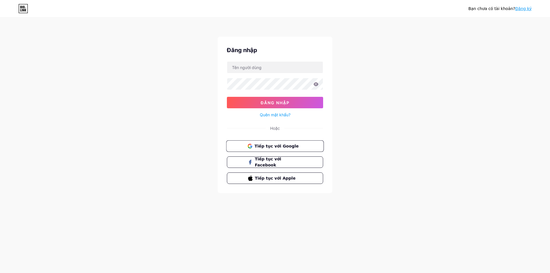
click at [271, 145] on font "Tiếp tục với Google" at bounding box center [277, 146] width 44 height 5
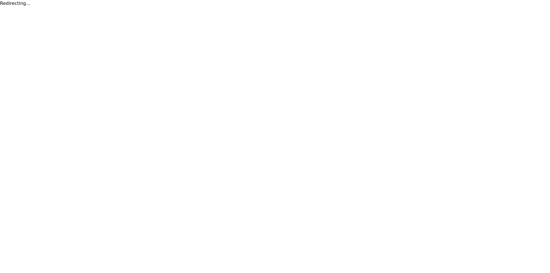
click at [359, 7] on html "Redirecting..." at bounding box center [275, 3] width 550 height 7
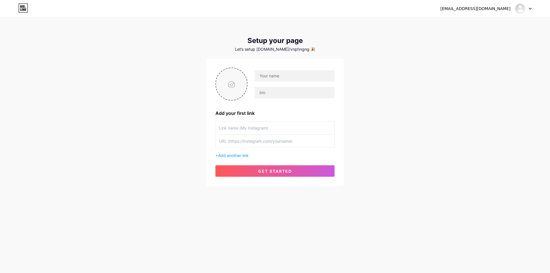
click at [236, 85] on input "file" at bounding box center [231, 84] width 31 height 32
type input "C:\fakepath\licensed-image.jpg"
click at [279, 77] on input "text" at bounding box center [295, 75] width 80 height 11
type input "Tonali"
click at [269, 93] on input "text" at bounding box center [295, 92] width 80 height 11
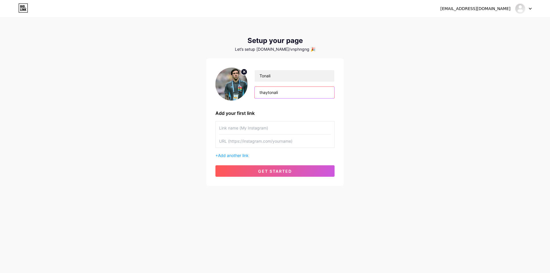
type input "thaytonali"
click at [261, 127] on input "text" at bounding box center [275, 128] width 112 height 13
click at [395, 162] on div "tkqlaocai9897@gmail.com Dashboard Logout Setup your page Let’s setup bio.link/v…" at bounding box center [275, 102] width 550 height 204
click at [284, 171] on span "get started" at bounding box center [275, 171] width 34 height 5
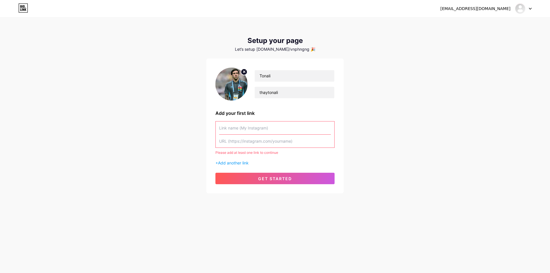
click at [247, 128] on input "text" at bounding box center [275, 128] width 112 height 13
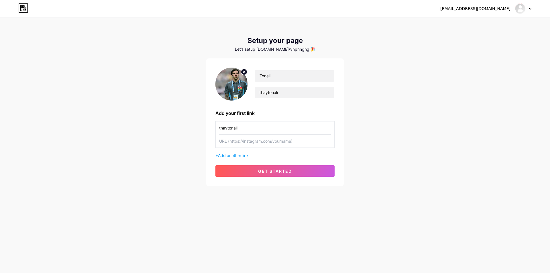
type input "thaytonali"
click at [348, 147] on div "tkqlaocai9897@gmail.com Dashboard Logout Setup your page Let’s setup bio.link/v…" at bounding box center [275, 102] width 550 height 204
click at [230, 154] on span "Add another link" at bounding box center [233, 155] width 31 height 5
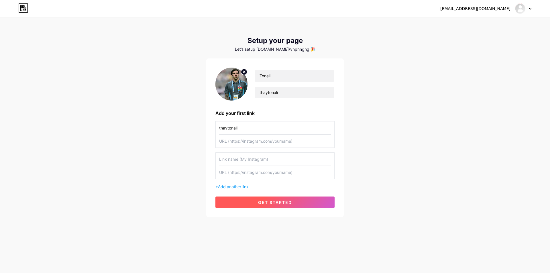
click at [269, 199] on button "get started" at bounding box center [275, 202] width 119 height 11
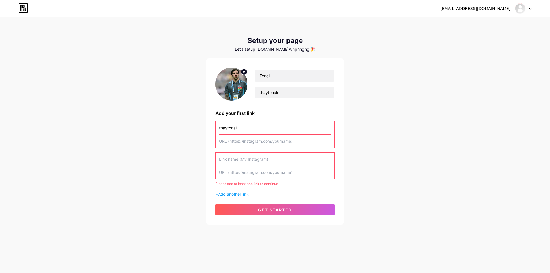
click at [226, 178] on input "text" at bounding box center [275, 172] width 112 height 13
click at [273, 142] on input "text" at bounding box center [275, 141] width 112 height 13
click at [295, 49] on div "Let’s setup bio.link/vnphngng 🎉" at bounding box center [275, 49] width 138 height 5
click at [22, 9] on icon at bounding box center [23, 7] width 10 height 9
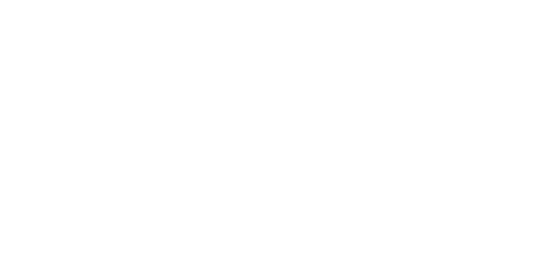
click at [22, 0] on html at bounding box center [275, 0] width 550 height 0
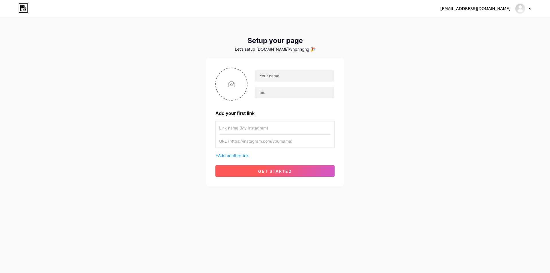
click at [291, 167] on button "get started" at bounding box center [275, 170] width 119 height 11
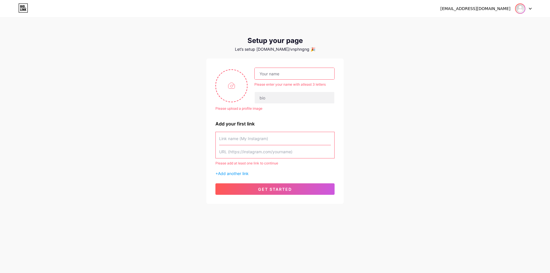
click at [521, 11] on img at bounding box center [520, 8] width 9 height 9
click at [475, 24] on link "Dashboard" at bounding box center [496, 23] width 71 height 15
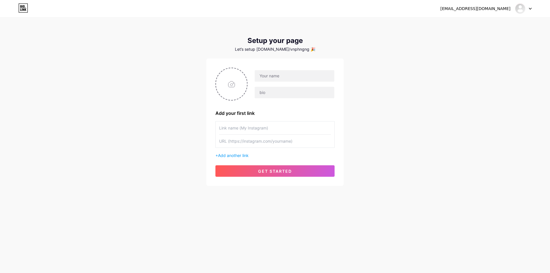
click at [288, 50] on div "Let’s setup bio.link/vnphngng 🎉" at bounding box center [275, 49] width 138 height 5
drag, startPoint x: 258, startPoint y: 54, endPoint x: 245, endPoint y: 65, distance: 17.3
click at [258, 54] on div "Setup your page Let’s setup bio.link/vnphngng 🎉 Add your first link + Add anoth…" at bounding box center [275, 111] width 138 height 149
click at [230, 79] on input "file" at bounding box center [231, 84] width 31 height 32
type input "C:\fakepath\licensed-image.jpg"
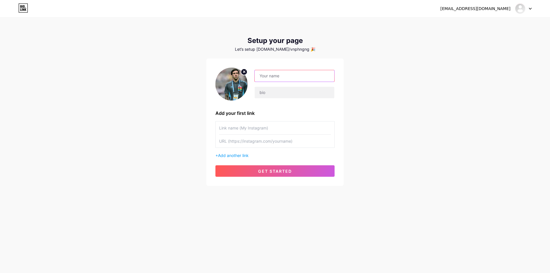
click at [283, 76] on input "text" at bounding box center [295, 75] width 80 height 11
type input "Tonali"
click at [273, 92] on input "text" at bounding box center [295, 92] width 80 height 11
type input "thaytonali"
drag, startPoint x: 250, startPoint y: 129, endPoint x: 259, endPoint y: 127, distance: 9.9
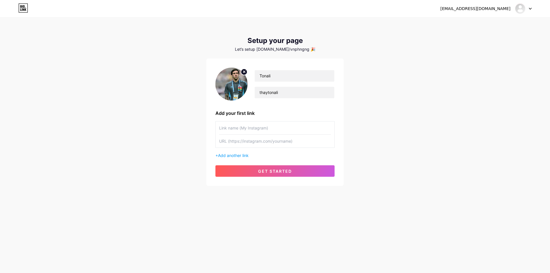
click at [250, 129] on input "text" at bounding box center [275, 128] width 112 height 13
click at [276, 93] on input "thaytonali" at bounding box center [295, 92] width 80 height 11
click at [275, 93] on input "thaytonali" at bounding box center [295, 92] width 80 height 11
drag, startPoint x: 239, startPoint y: 121, endPoint x: 237, endPoint y: 128, distance: 7.4
click at [239, 121] on div "Tonali thaytonali Add your first link + Add another link get started" at bounding box center [275, 122] width 119 height 109
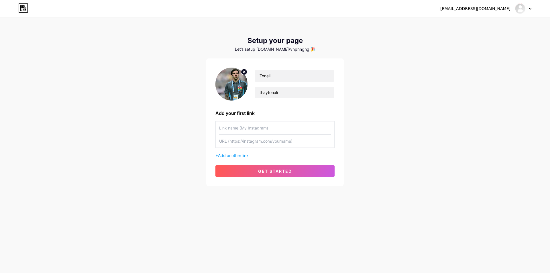
click at [237, 128] on input "text" at bounding box center [275, 128] width 112 height 13
paste input "thaytonali"
type input "thaytonali"
click at [234, 143] on input "text" at bounding box center [275, 141] width 112 height 13
paste input "thaytonali"
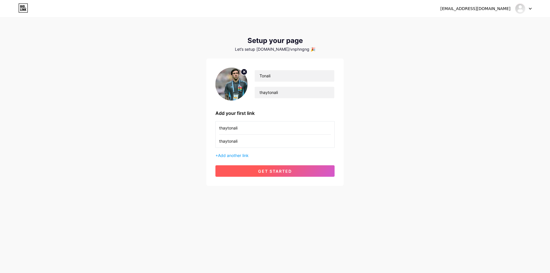
type input "thaytonali"
click at [254, 171] on button "get started" at bounding box center [275, 170] width 119 height 11
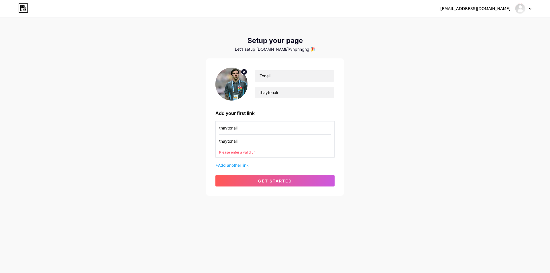
click at [253, 142] on input "thaytonali" at bounding box center [275, 141] width 112 height 13
drag, startPoint x: 253, startPoint y: 142, endPoint x: 254, endPoint y: 138, distance: 3.8
click at [254, 141] on input "thaytonali" at bounding box center [275, 141] width 112 height 13
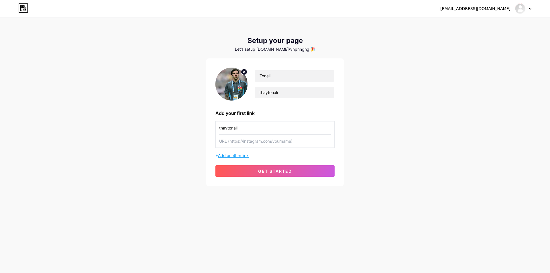
paste input "https://www.instagram.com/"
type input "https://www.instagram.com/"
click at [248, 169] on button "get started" at bounding box center [275, 170] width 119 height 11
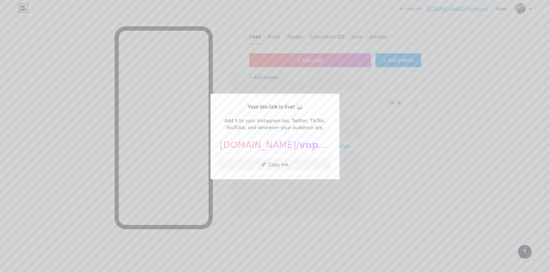
click at [377, 198] on div at bounding box center [275, 136] width 550 height 273
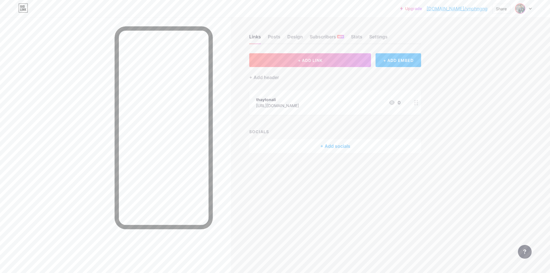
drag, startPoint x: 522, startPoint y: 7, endPoint x: 522, endPoint y: 11, distance: 3.7
click at [522, 7] on img at bounding box center [520, 8] width 9 height 9
click at [296, 38] on div "Design" at bounding box center [294, 38] width 15 height 10
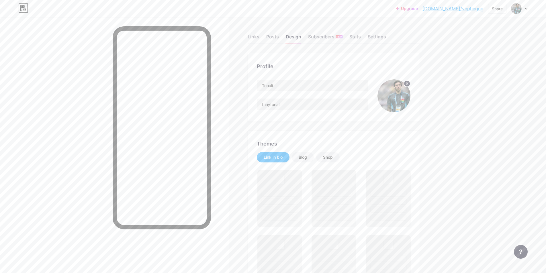
click at [294, 111] on div "Tonali thaytonali" at bounding box center [312, 95] width 111 height 33
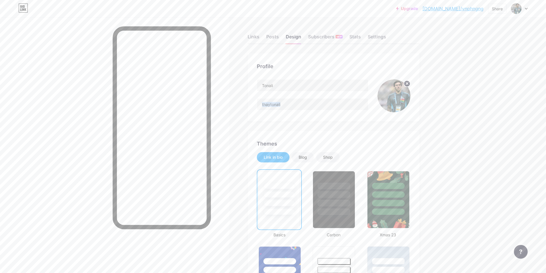
click at [294, 111] on div "Tonali thaytonali" at bounding box center [312, 95] width 111 height 33
click at [287, 83] on input "Tonali" at bounding box center [312, 85] width 111 height 11
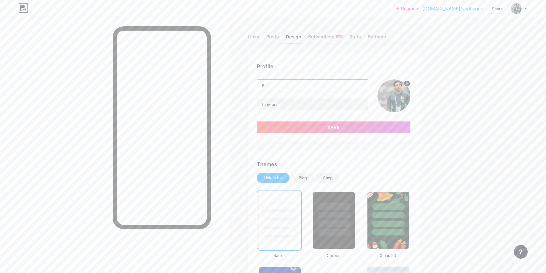
type input "B"
type input "t"
type input "Thầy Tonali"
click at [307, 107] on input "thaytonali" at bounding box center [312, 104] width 111 height 11
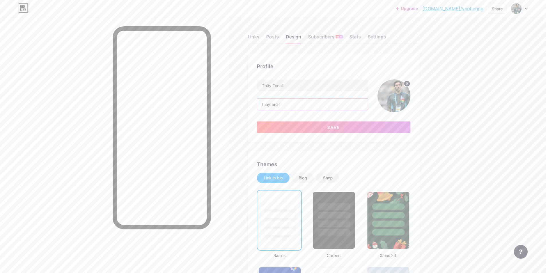
click at [307, 107] on input "thaytonali" at bounding box center [312, 104] width 111 height 11
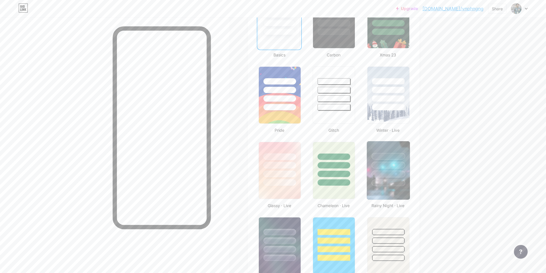
scroll to position [258, 0]
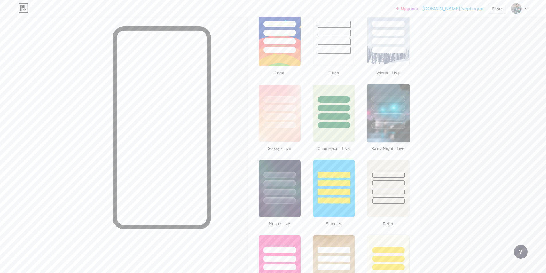
type input "Bẹt Thủ Tonali"
click at [381, 132] on img at bounding box center [388, 113] width 43 height 58
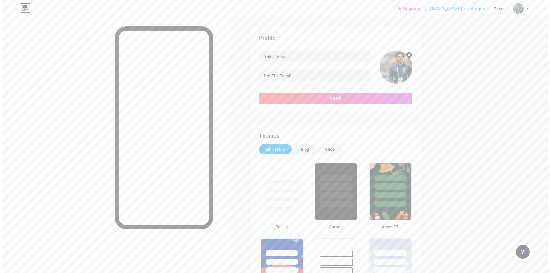
scroll to position [0, 0]
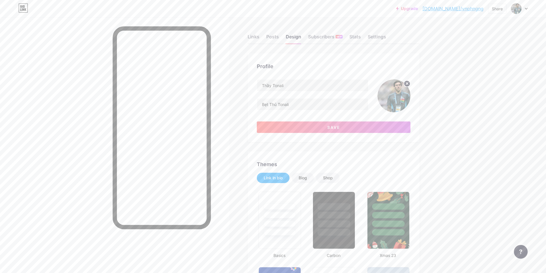
click at [283, 179] on div "Link in bio" at bounding box center [273, 178] width 19 height 6
click at [321, 130] on button "Save" at bounding box center [334, 127] width 154 height 11
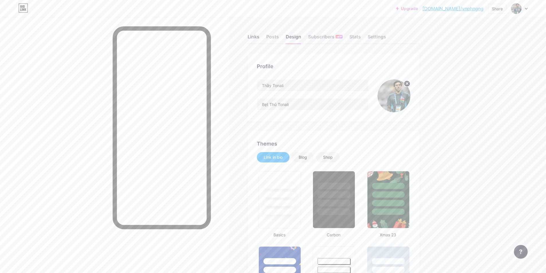
click at [254, 35] on div "Links" at bounding box center [254, 38] width 12 height 10
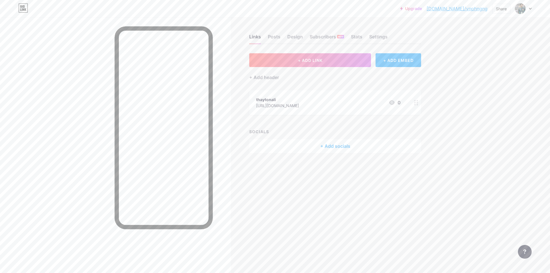
click at [416, 105] on div at bounding box center [417, 102] width 10 height 25
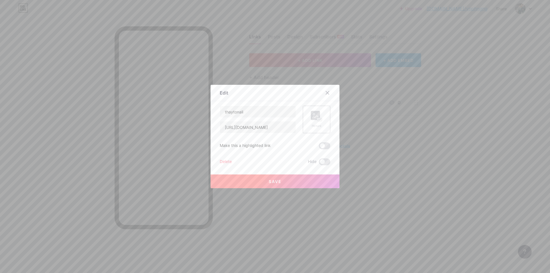
drag, startPoint x: 233, startPoint y: 163, endPoint x: 306, endPoint y: 165, distance: 73.1
click at [236, 163] on div "Delete Hide" at bounding box center [275, 161] width 111 height 7
click at [319, 165] on span at bounding box center [324, 161] width 11 height 7
click at [319, 163] on input "checkbox" at bounding box center [319, 163] width 0 height 0
click at [275, 182] on span "Save" at bounding box center [275, 181] width 13 height 5
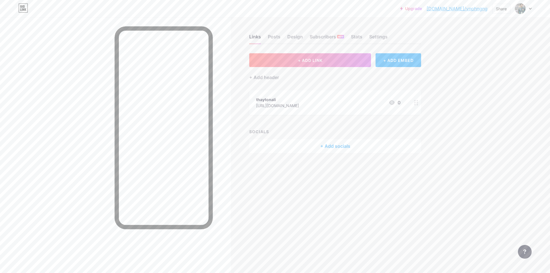
click at [338, 146] on div "+ Add socials" at bounding box center [335, 146] width 172 height 14
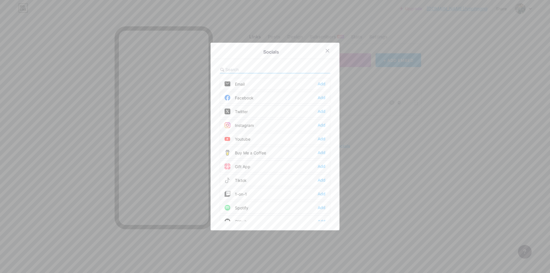
click at [260, 71] on input "text" at bounding box center [257, 69] width 63 height 6
type input "te"
click at [250, 99] on div "Telegram" at bounding box center [239, 98] width 28 height 6
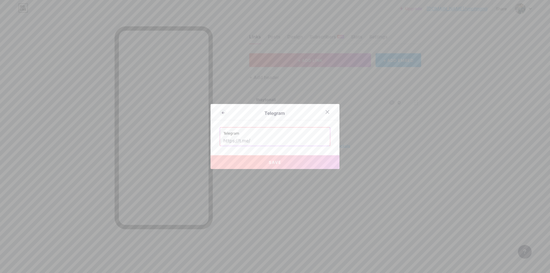
click at [106, 203] on div at bounding box center [275, 136] width 550 height 273
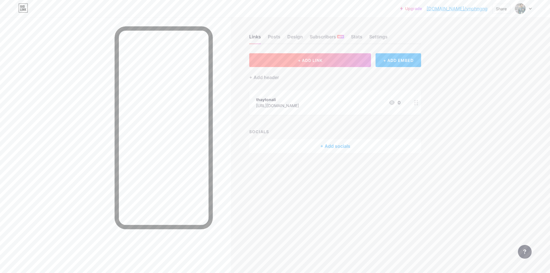
click at [297, 65] on button "+ ADD LINK" at bounding box center [310, 60] width 122 height 14
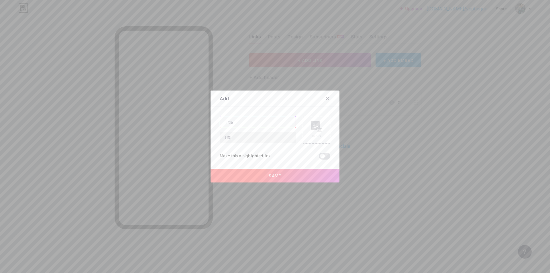
click at [264, 121] on input "text" at bounding box center [258, 121] width 76 height 11
type input "n"
type input "Nhóm Telegram"
click at [269, 140] on input "text" at bounding box center [258, 137] width 76 height 11
paste input "https://t.me/+9Qmh0l2EdGs2ODM1"
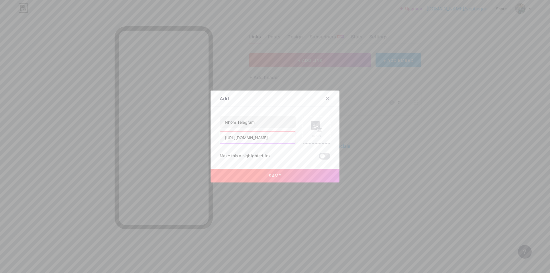
scroll to position [0, 1]
type input "https://t.me/+9Qmh0l2EdGs2ODM1"
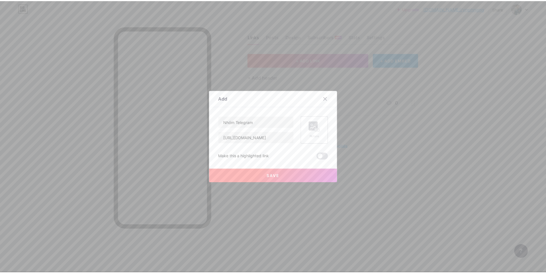
scroll to position [0, 0]
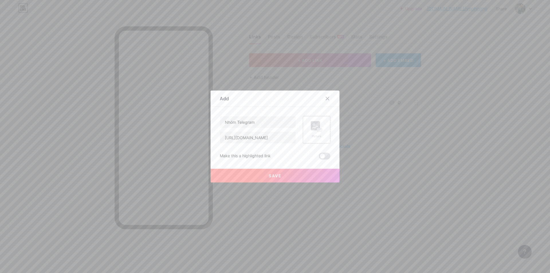
click at [315, 124] on rect at bounding box center [315, 125] width 9 height 9
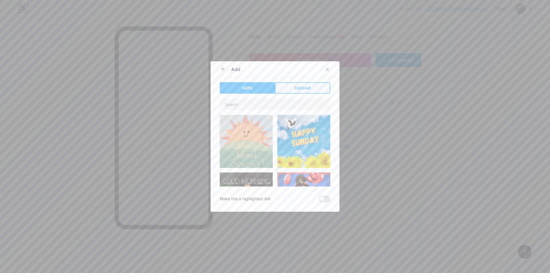
click at [295, 90] on span "Upload" at bounding box center [303, 88] width 16 height 6
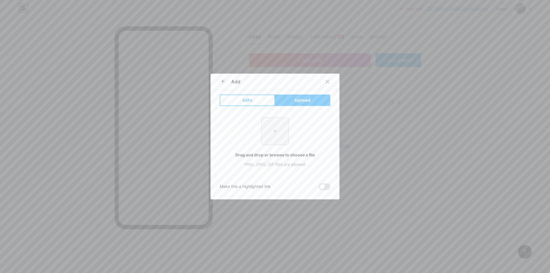
click at [273, 133] on input "file" at bounding box center [275, 131] width 27 height 27
type input "C:\fakepath\Telegram_2019_Logo.svg.png"
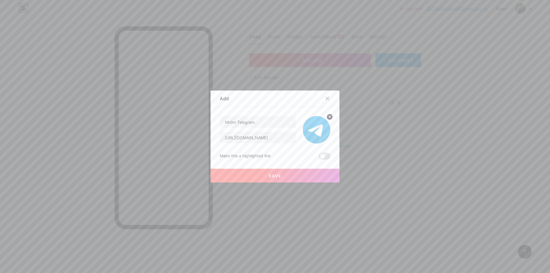
click at [291, 175] on button "Save" at bounding box center [275, 176] width 129 height 14
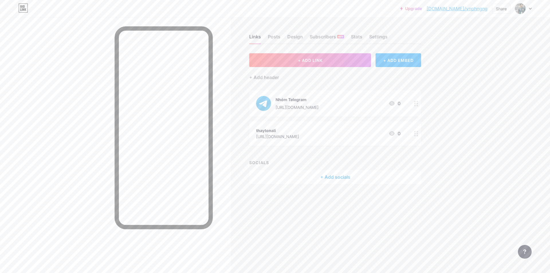
click at [463, 10] on link "bio.link/vnphngng" at bounding box center [457, 8] width 61 height 7
click at [416, 104] on icon at bounding box center [416, 103] width 4 height 5
drag, startPoint x: 326, startPoint y: 106, endPoint x: 315, endPoint y: 83, distance: 25.3
click at [327, 106] on circle at bounding box center [330, 106] width 6 height 6
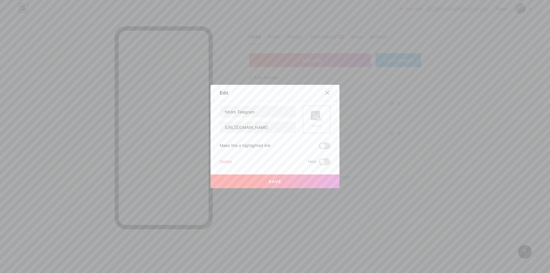
click at [327, 93] on icon at bounding box center [327, 93] width 5 height 5
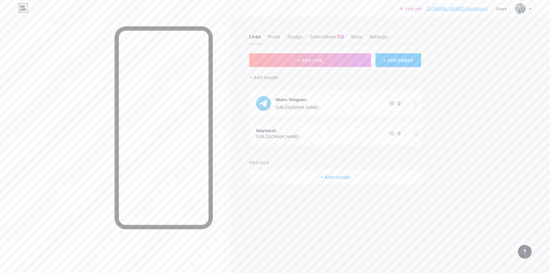
click at [417, 103] on icon at bounding box center [416, 103] width 4 height 5
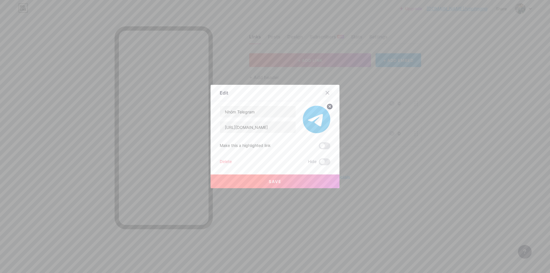
click at [328, 92] on div at bounding box center [327, 93] width 10 height 10
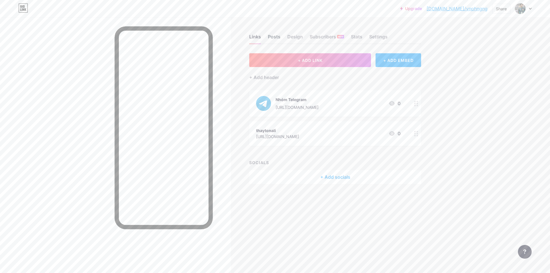
click at [273, 38] on div "Posts" at bounding box center [274, 38] width 13 height 10
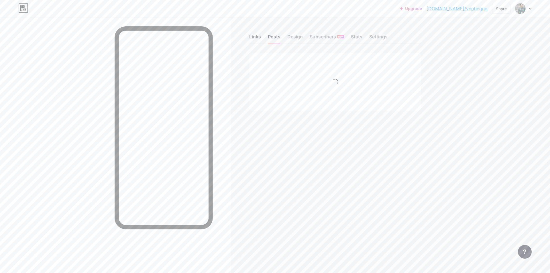
click at [255, 38] on div "Links" at bounding box center [255, 38] width 12 height 10
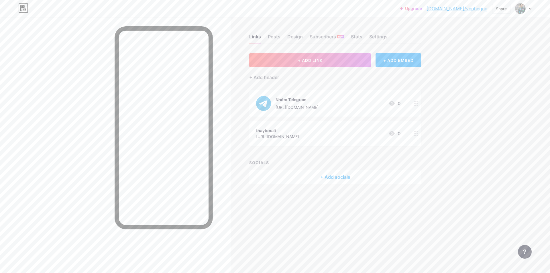
click at [267, 101] on img at bounding box center [263, 103] width 15 height 15
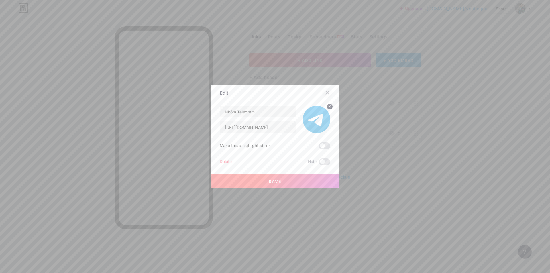
click at [325, 93] on icon at bounding box center [327, 93] width 5 height 5
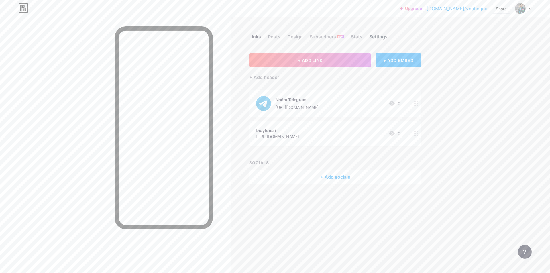
click at [382, 38] on div "Settings" at bounding box center [378, 38] width 18 height 10
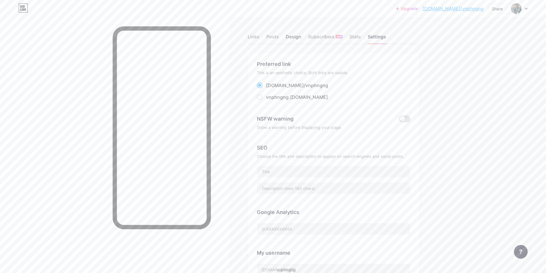
click at [300, 38] on div "Design" at bounding box center [293, 38] width 15 height 10
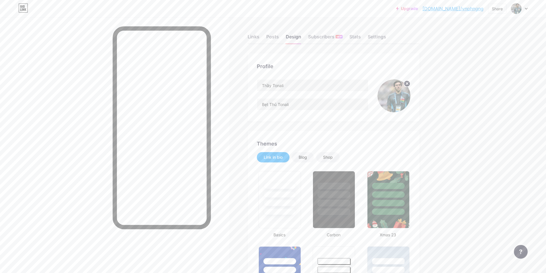
click at [274, 156] on div "Link in bio" at bounding box center [273, 157] width 19 height 6
click at [274, 35] on div "Posts" at bounding box center [272, 38] width 13 height 10
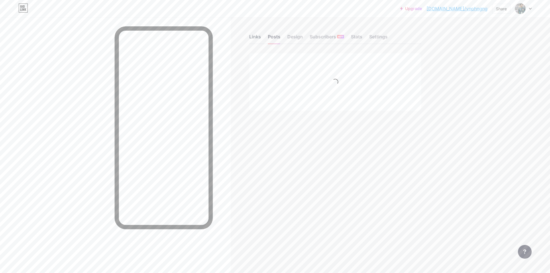
click at [254, 36] on div "Links" at bounding box center [255, 38] width 12 height 10
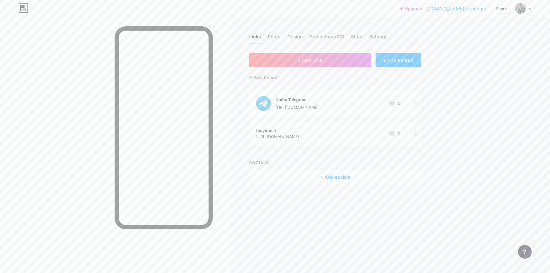
drag, startPoint x: 338, startPoint y: 103, endPoint x: 405, endPoint y: 99, distance: 67.2
click at [405, 99] on div "Nhóm Telegram https://t.me/+9Qmh0l2EdGs2ODM1 0" at bounding box center [335, 103] width 172 height 26
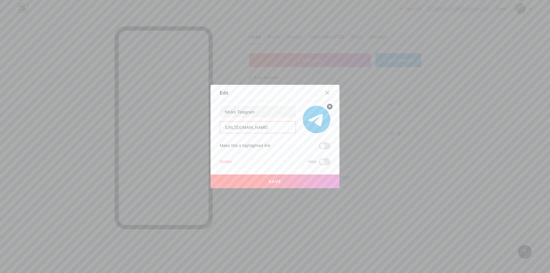
click at [292, 129] on input "https://t.me/+9Qmh0l2EdGs2ODM1" at bounding box center [258, 127] width 76 height 11
paste input "https://t.me/+gQAJtDacGuphODQ1"
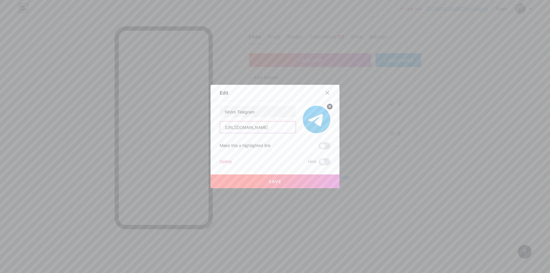
type input "https://t.me/+gQAJtDacGuphODQ1"
click at [276, 185] on button "Save" at bounding box center [275, 182] width 129 height 14
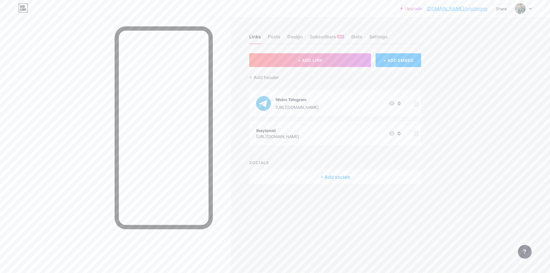
drag, startPoint x: 380, startPoint y: 20, endPoint x: 401, endPoint y: 16, distance: 21.4
click at [380, 19] on div "Links Posts Design Subscribers NEW Stats Settings + ADD LINK + ADD EMBED + Add …" at bounding box center [222, 114] width 445 height 195
click at [322, 58] on span "+ ADD LINK" at bounding box center [310, 60] width 25 height 5
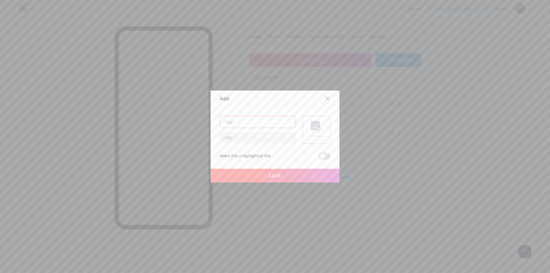
click at [250, 124] on input "text" at bounding box center [258, 121] width 76 height 11
type input "h"
type input "H"
type input "h"
type input "Hướng Dẫn Vào Nhóm"
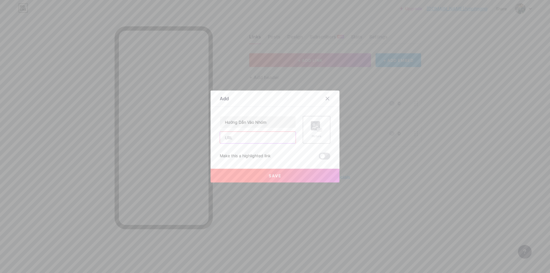
click at [239, 137] on input "text" at bounding box center [258, 137] width 76 height 11
paste input "https://www.canva.com/design/DAGvrdVSDyA/wrZqGZL7g5IMyqFhBmNuSg/view?utm_conten…"
type input "https://www.canva.com/design/DAGvrdVSDyA/wrZqGZL7g5IMyqFhBmNuSg/view?utm_conten…"
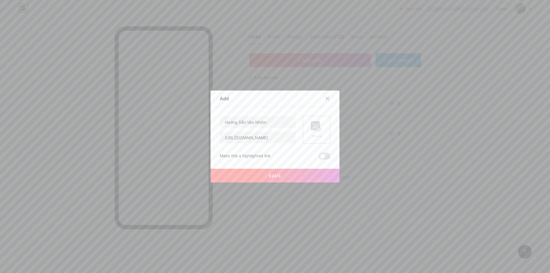
click at [313, 127] on rect at bounding box center [315, 125] width 9 height 9
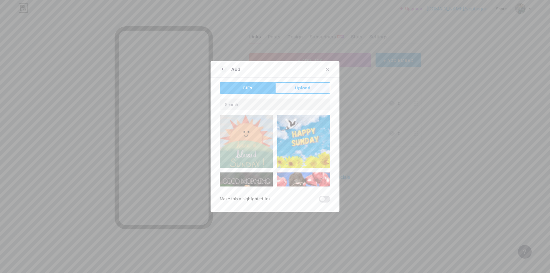
click at [302, 89] on span "Upload" at bounding box center [303, 88] width 16 height 6
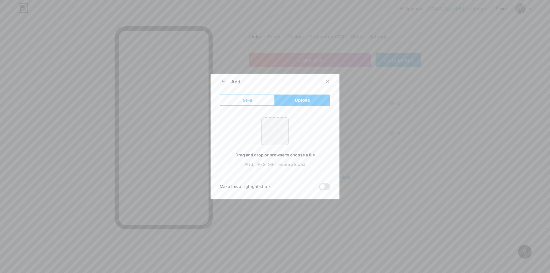
click at [274, 133] on input "file" at bounding box center [275, 131] width 27 height 27
type input "C:\fakepath\hướng dẫn vào nhóm.png"
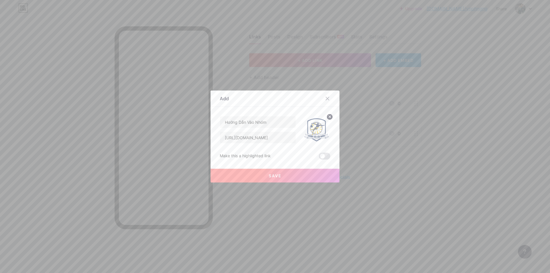
click at [280, 177] on button "Save" at bounding box center [275, 176] width 129 height 14
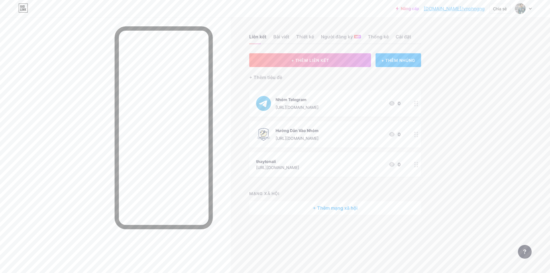
click at [503, 120] on div "Nâng cấp bio.link/vnphng... bio.link/vnphngng Chia sẻ Chuyển đổi tài khoản Thầy…" at bounding box center [275, 136] width 550 height 273
click at [419, 136] on div at bounding box center [417, 134] width 10 height 26
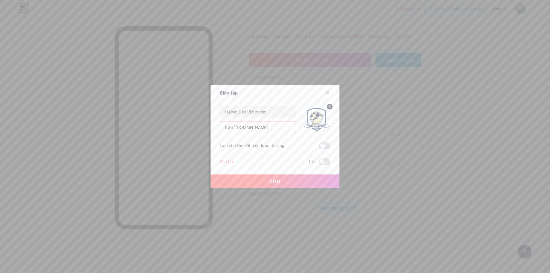
click at [282, 128] on input "https://www.canva.com/design/DAGvrdVSDyA/wrZqGZL7g5IMyqFhBmNuSg/view?utm_conten…" at bounding box center [258, 127] width 76 height 11
paste input "https://www.canva.com/design/DAGvrdVSDyA/wrZqGZL7g5IMyqFhBmNuSg/view?utm_conten…"
type input "https://www.canva.com/design/DAGvrdVSDyA/wrZqGZL7g5IMyqFhBmNuSg/view?utm_conten…"
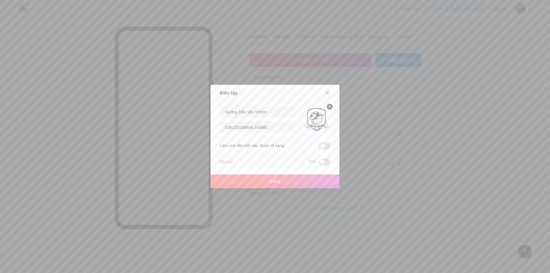
click at [278, 183] on font "Cứu" at bounding box center [275, 181] width 11 height 5
